Goal: Task Accomplishment & Management: Manage account settings

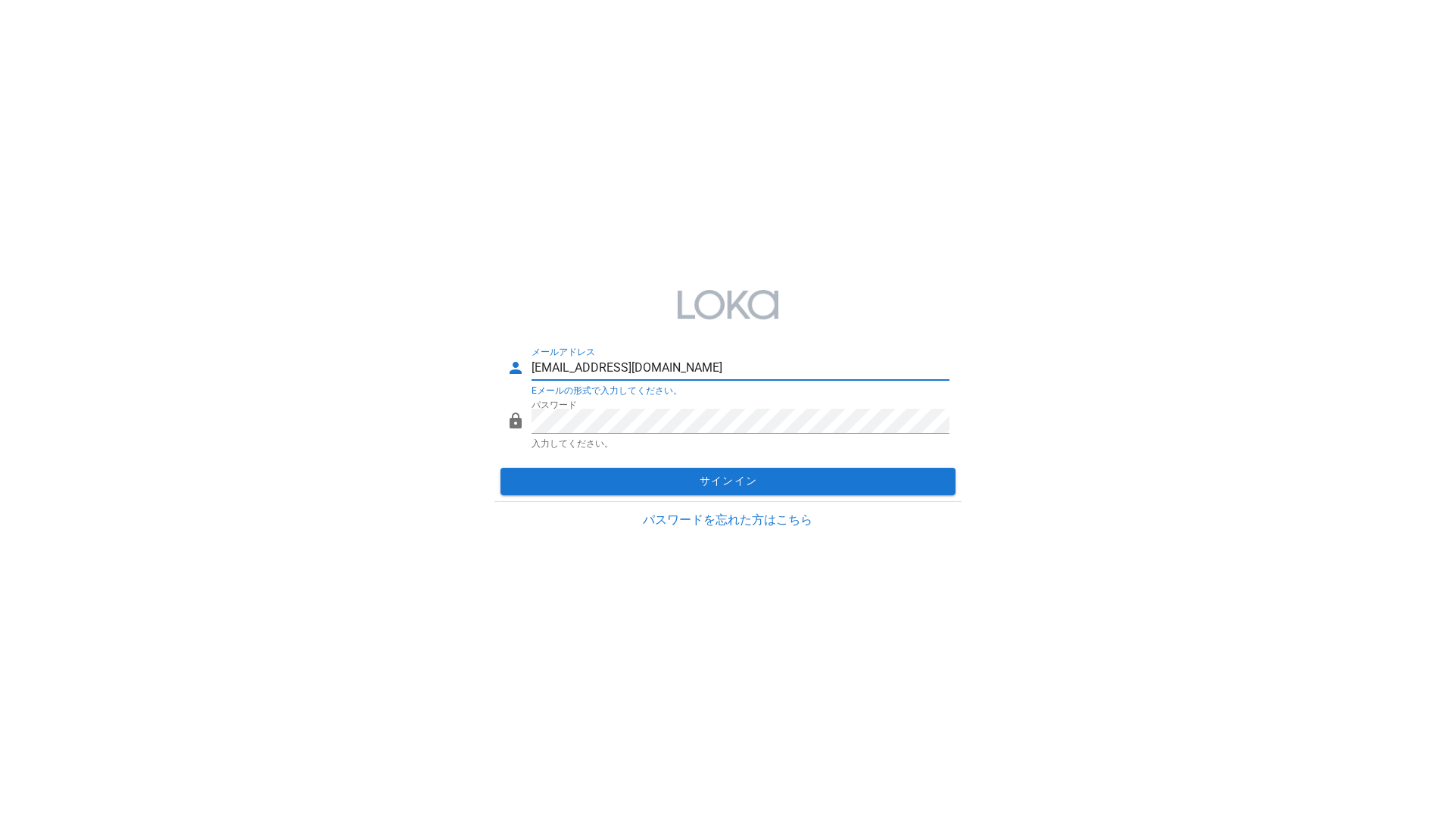
click at [694, 362] on input "[EMAIL_ADDRESS][DOMAIN_NAME]" at bounding box center [740, 367] width 418 height 24
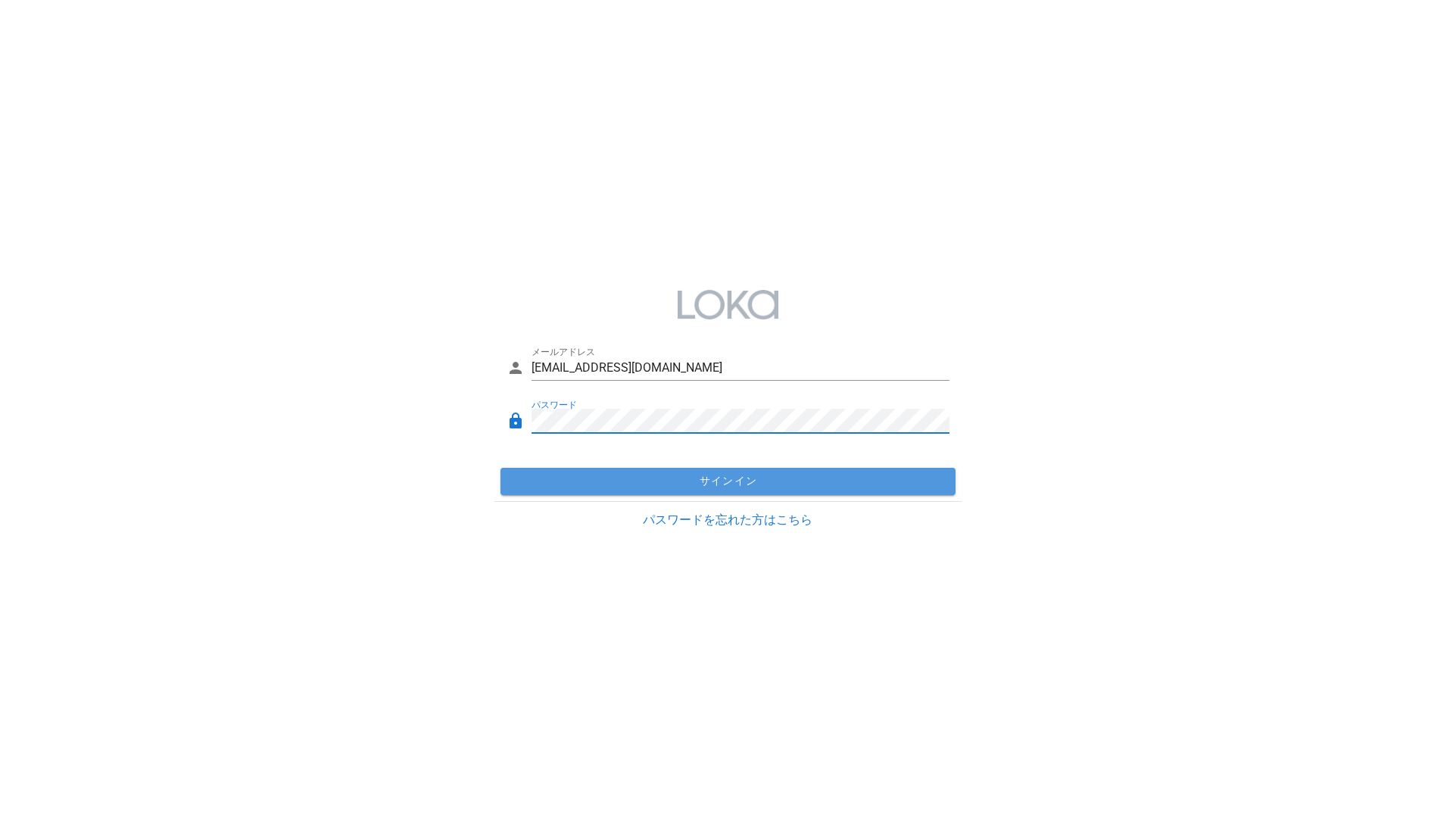
click at [808, 474] on span "サインイン" at bounding box center [727, 481] width 443 height 14
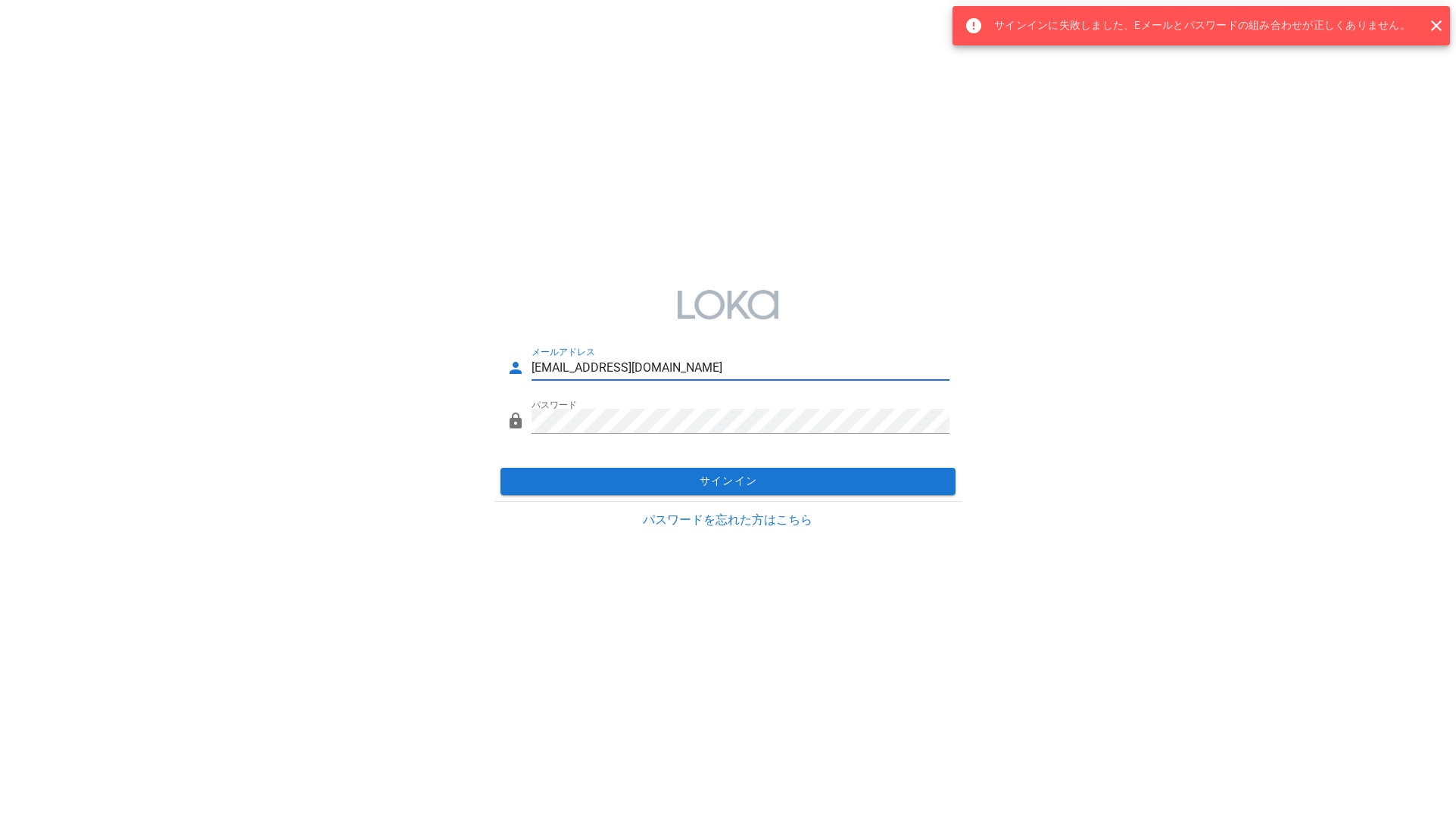
click at [776, 366] on input "[EMAIL_ADDRESS][DOMAIN_NAME]" at bounding box center [740, 367] width 418 height 24
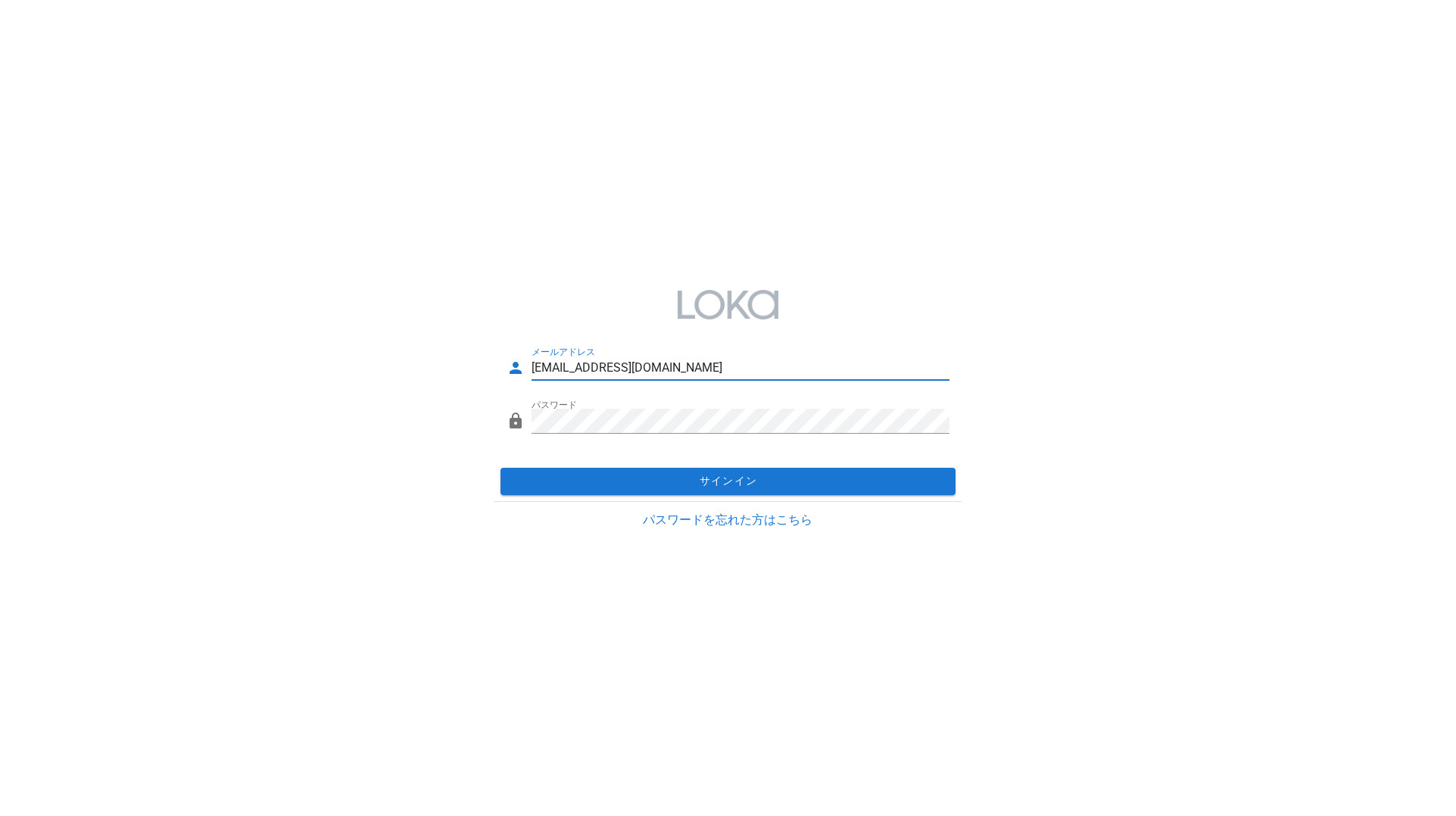
type input "[EMAIL_ADDRESS][DOMAIN_NAME]"
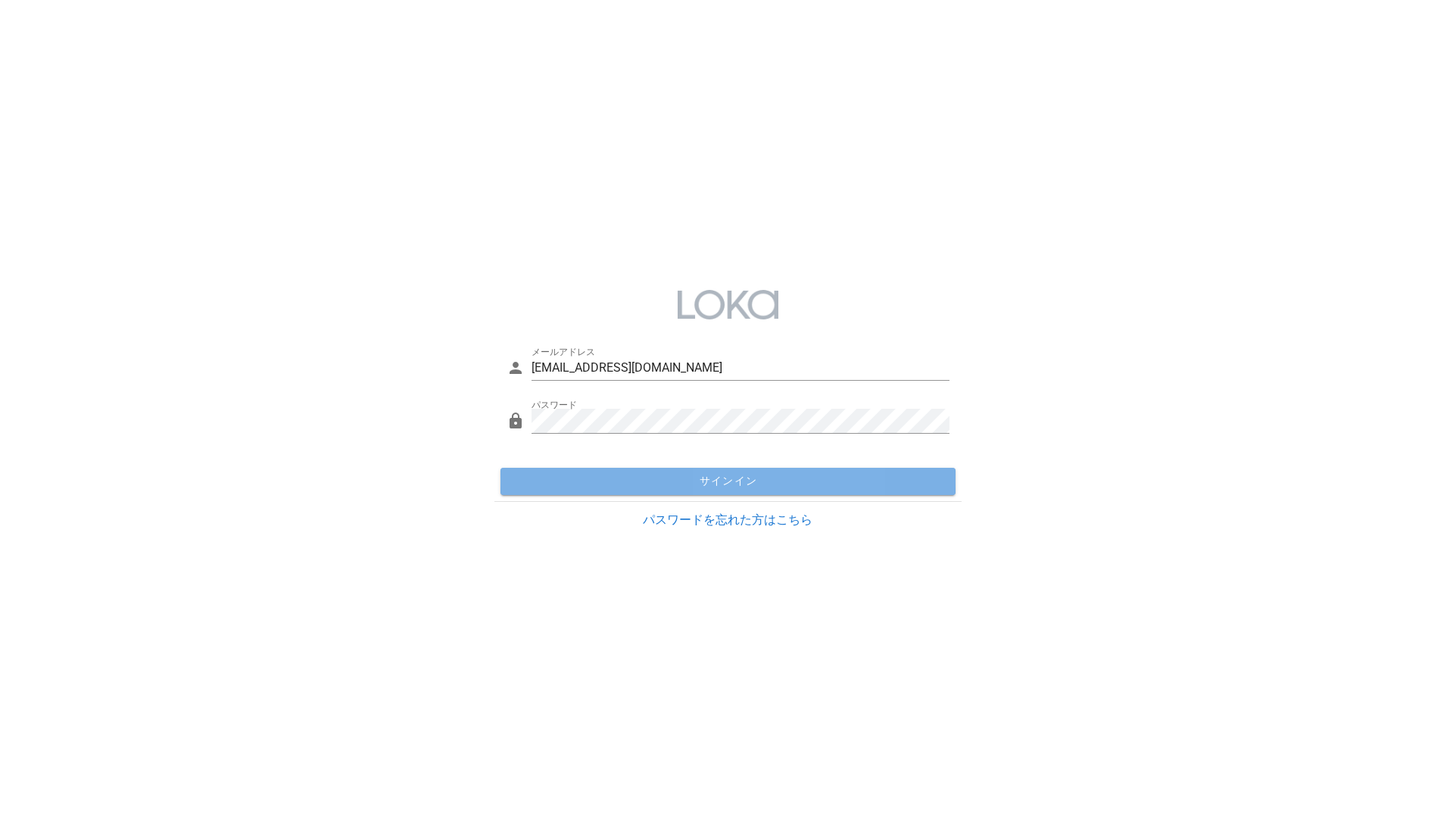
click at [749, 488] on span "サインイン" at bounding box center [727, 481] width 443 height 14
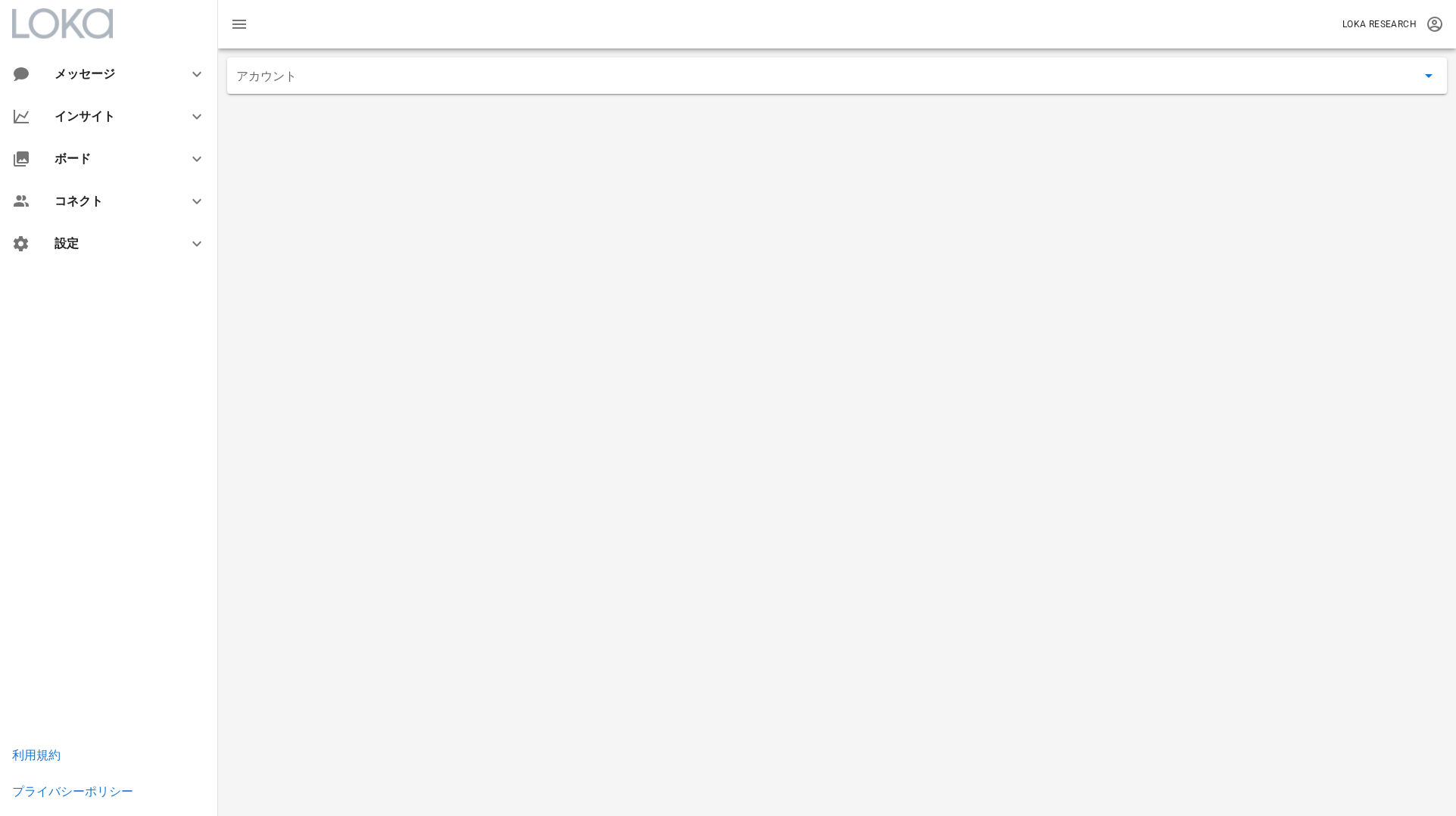
click at [580, 73] on input "アカウント" at bounding box center [826, 75] width 1180 height 24
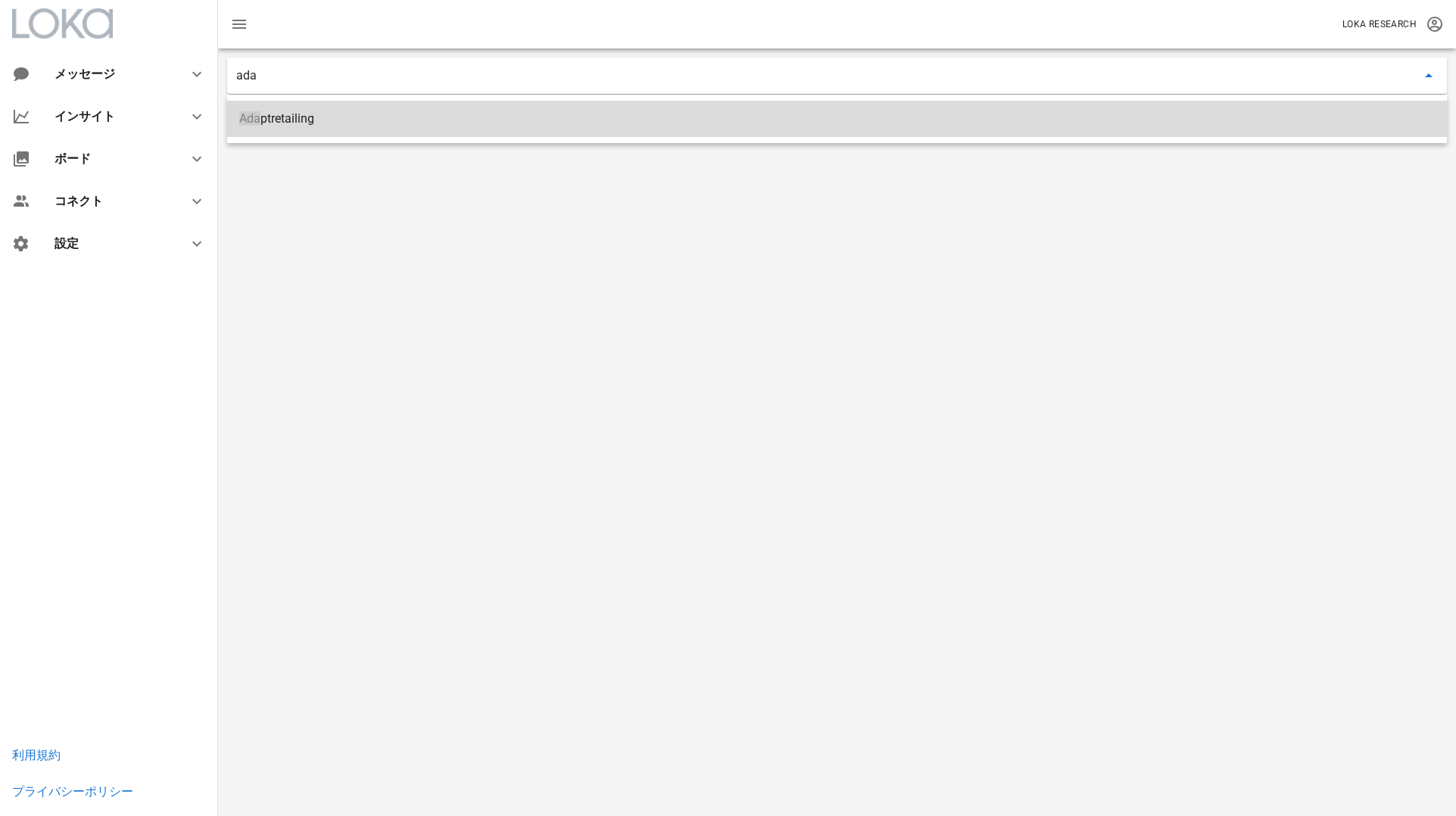
type input "Adaptretailing"
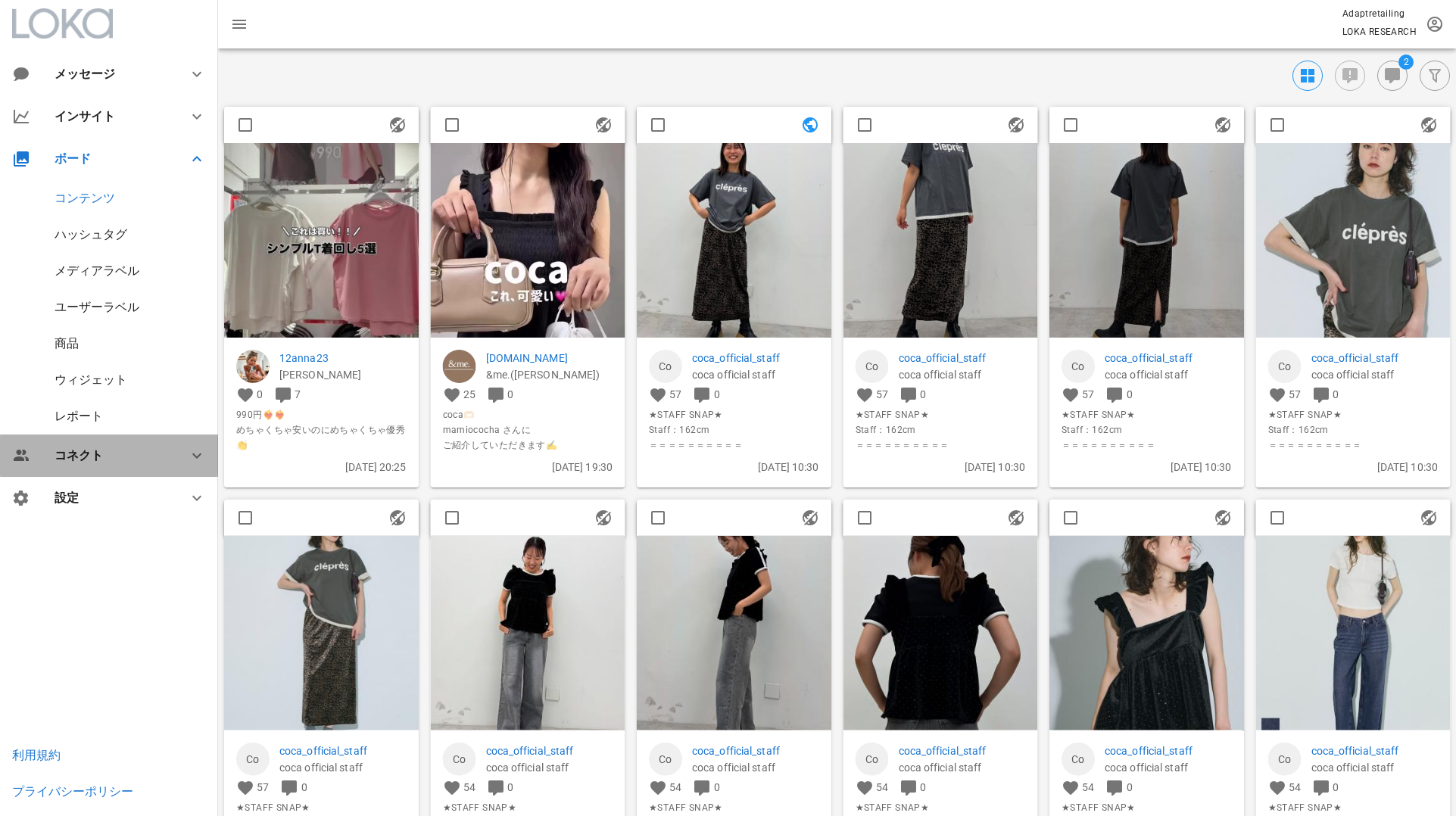
click at [107, 449] on div "コネクト" at bounding box center [112, 455] width 115 height 15
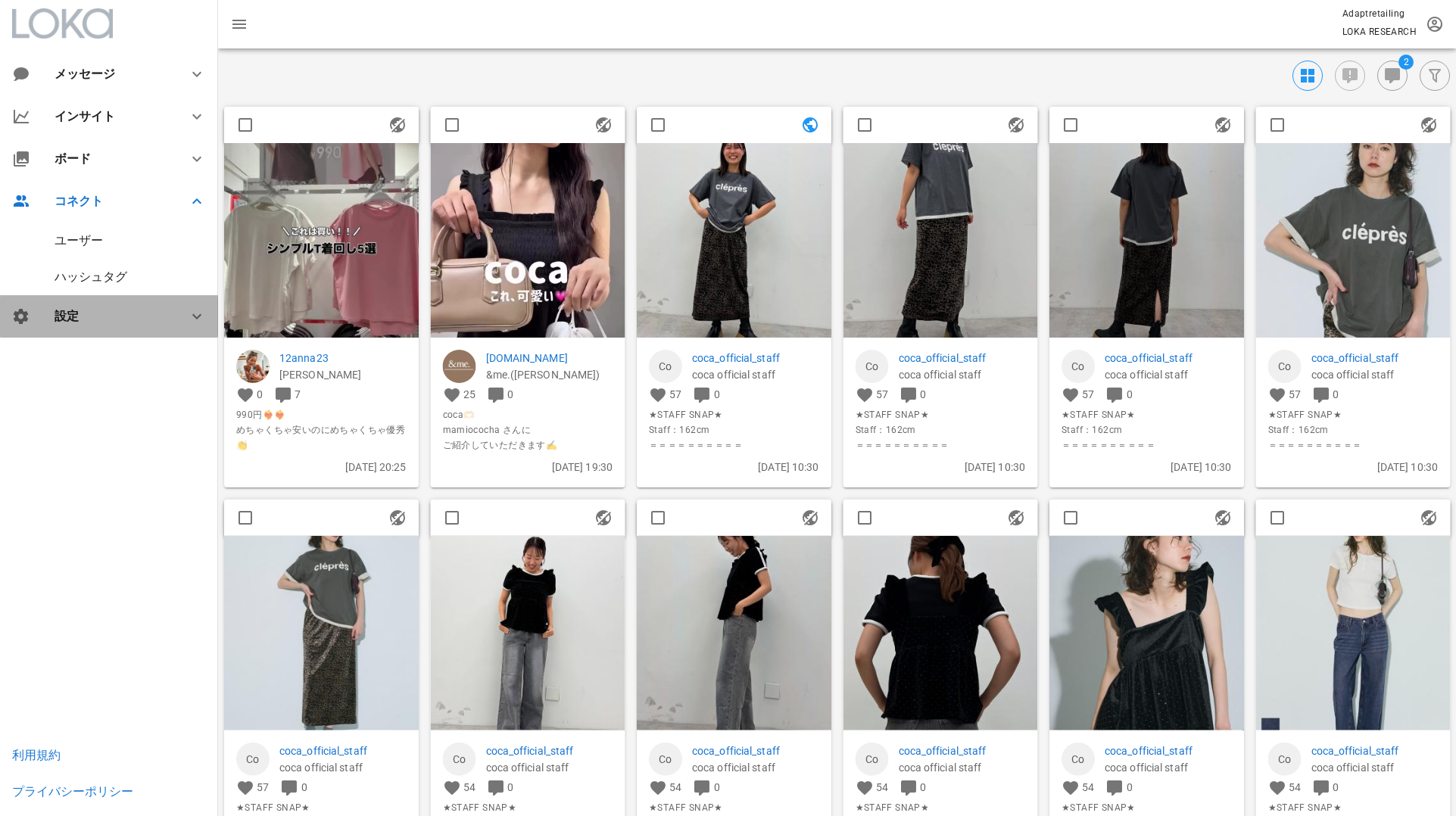
click at [114, 320] on div "設定" at bounding box center [112, 316] width 115 height 15
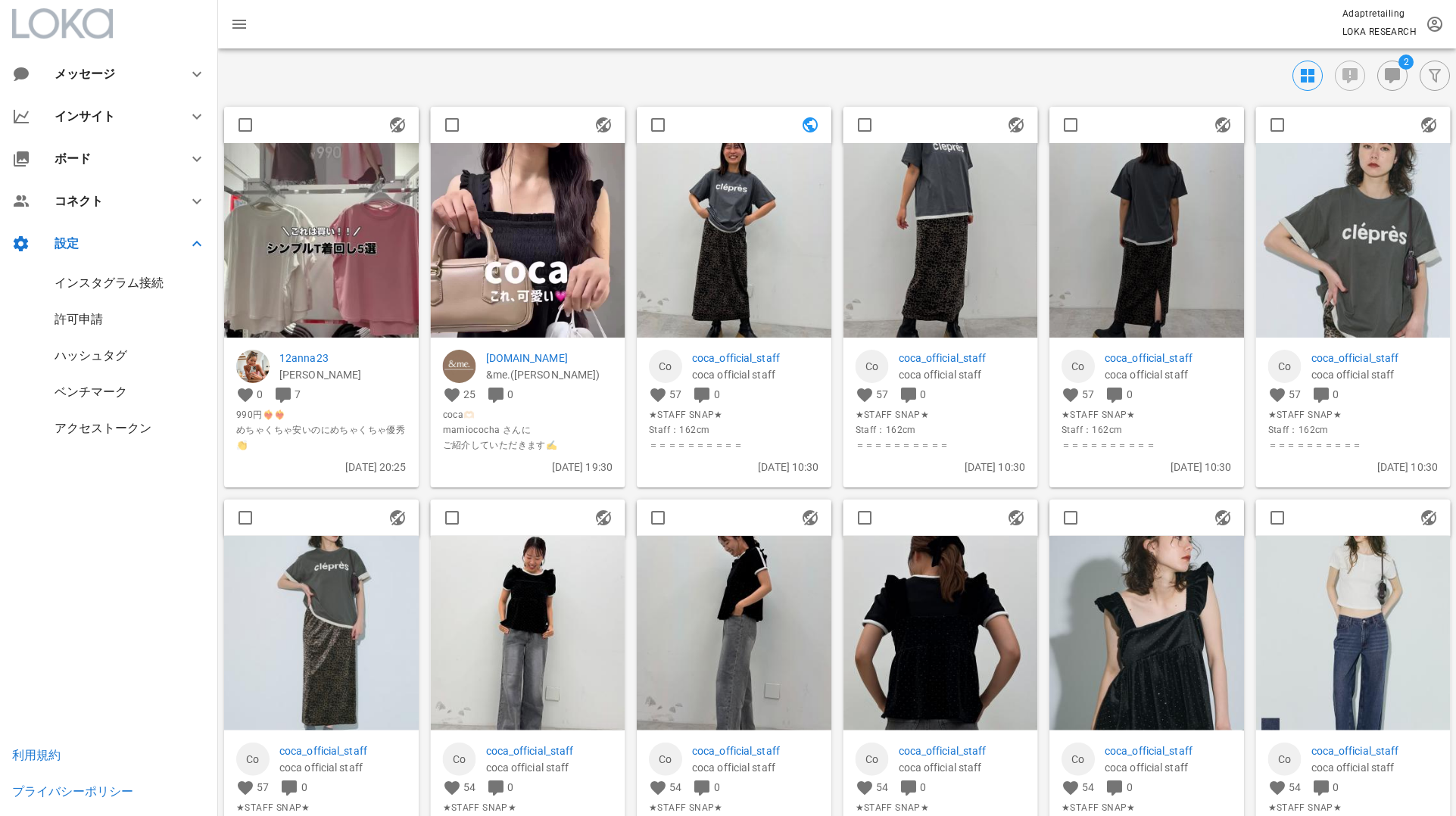
click at [131, 278] on div "インスタグラム接続" at bounding box center [109, 283] width 109 height 15
